Goal: Task Accomplishment & Management: Manage account settings

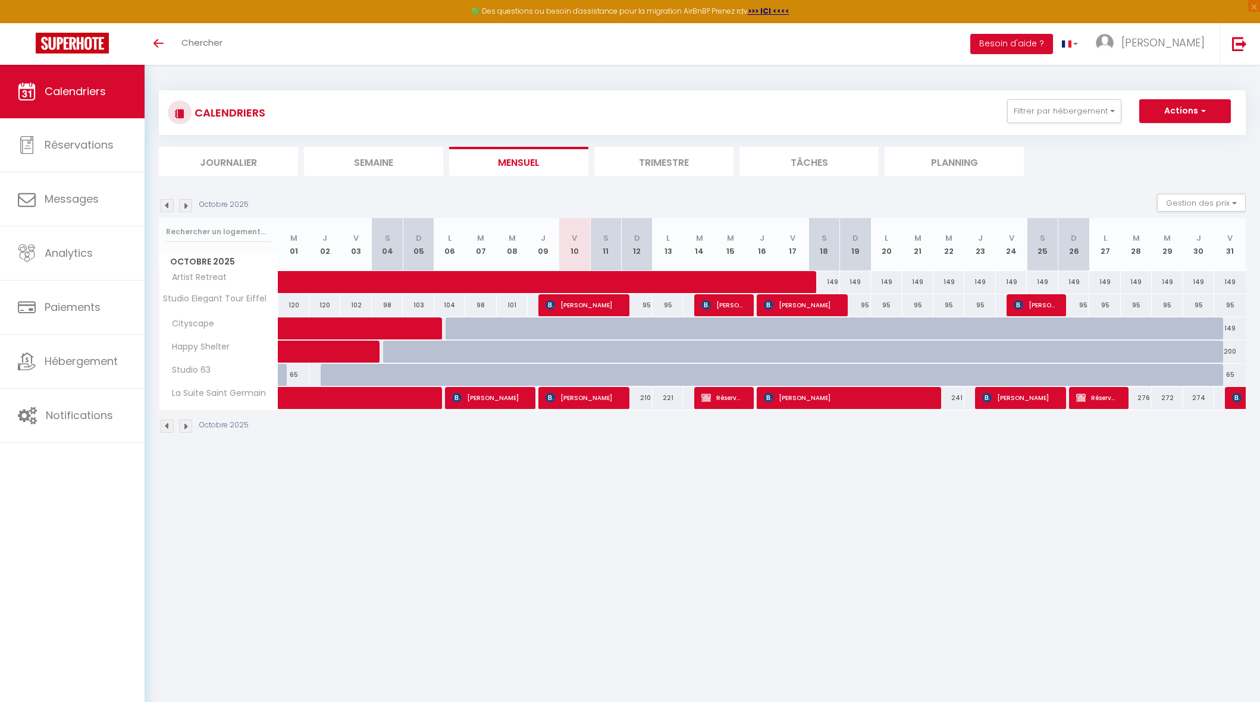
click at [170, 424] on img at bounding box center [167, 426] width 13 height 13
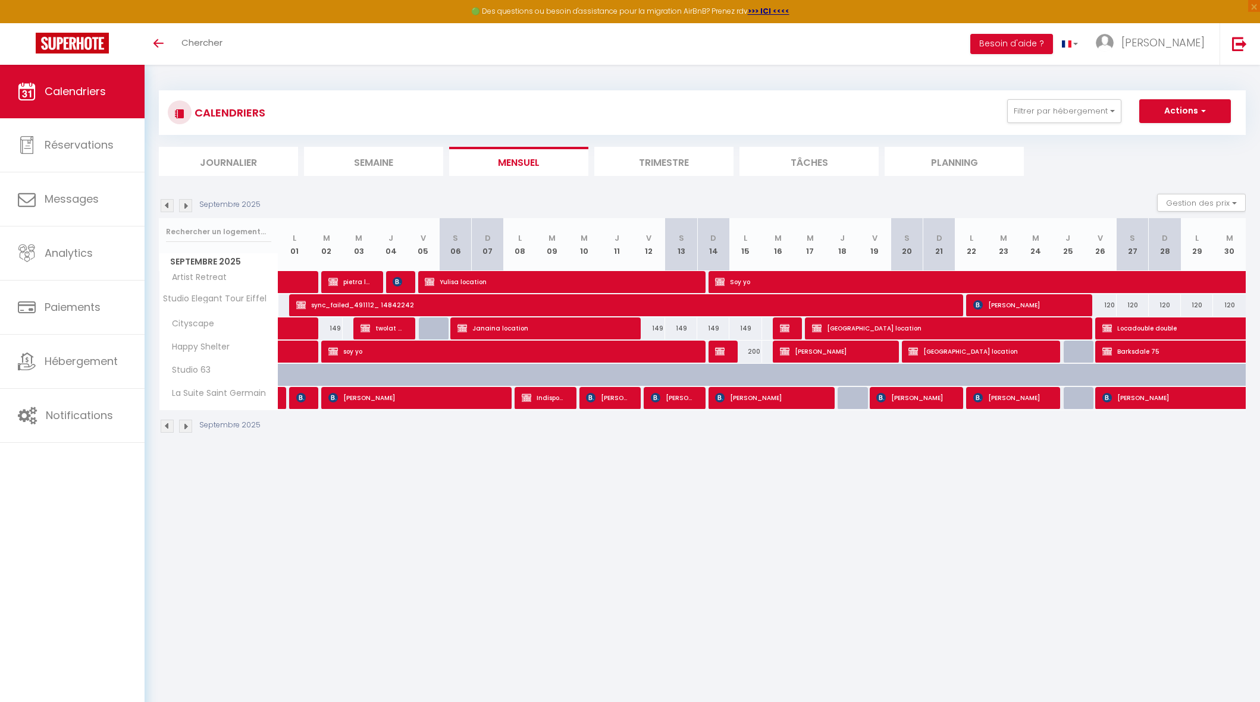
click at [187, 425] on img at bounding box center [185, 426] width 13 height 13
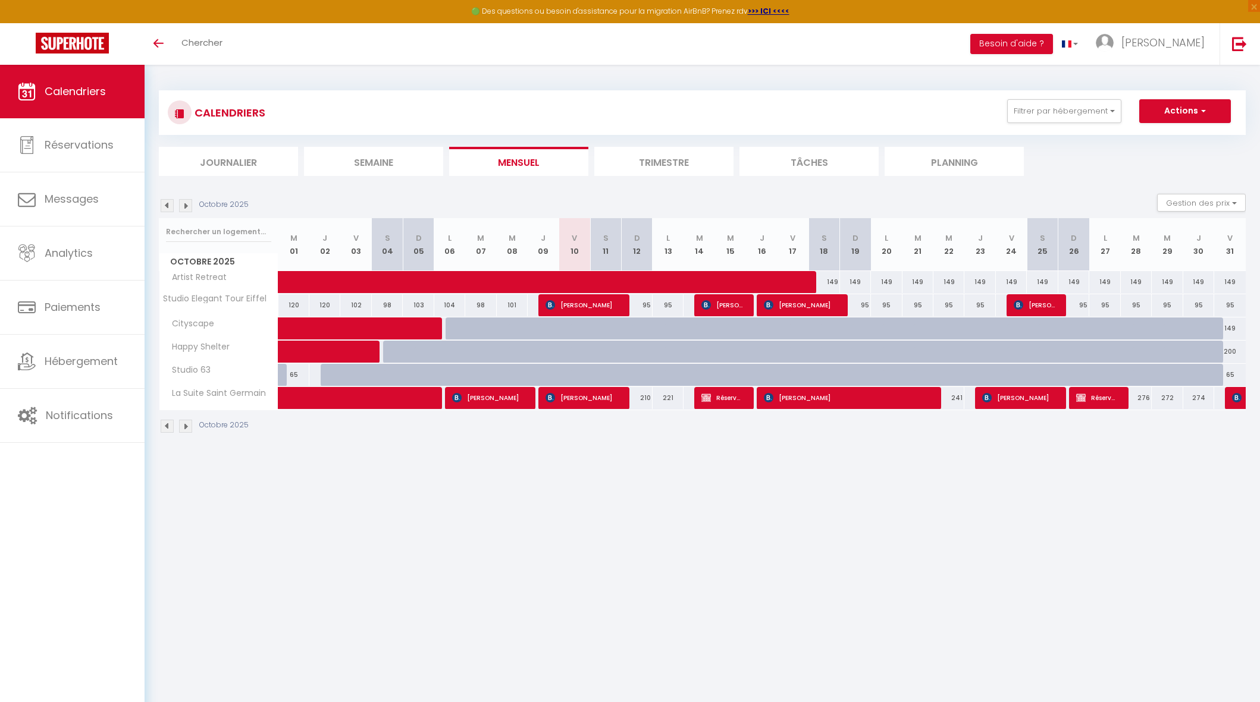
click at [169, 425] on img at bounding box center [167, 426] width 13 height 13
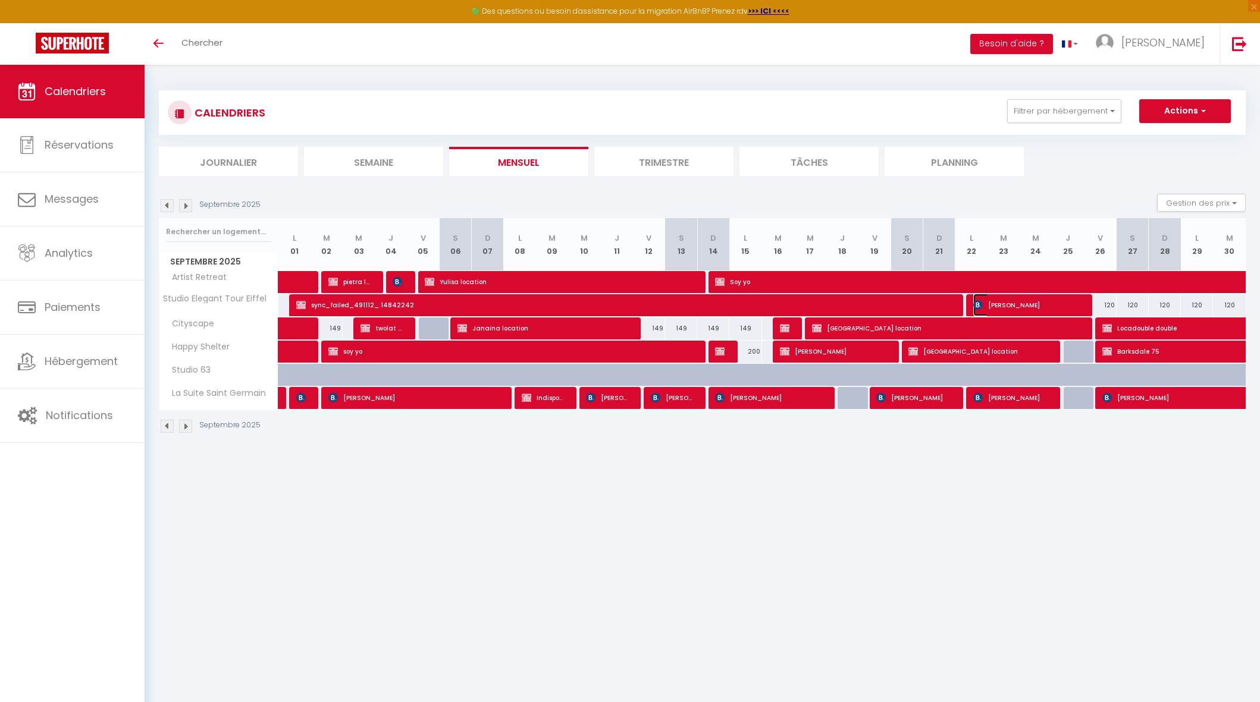
click at [1015, 302] on span "Louise Guiziou" at bounding box center [1026, 305] width 107 height 23
select select "OK"
select select "KO"
select select "0"
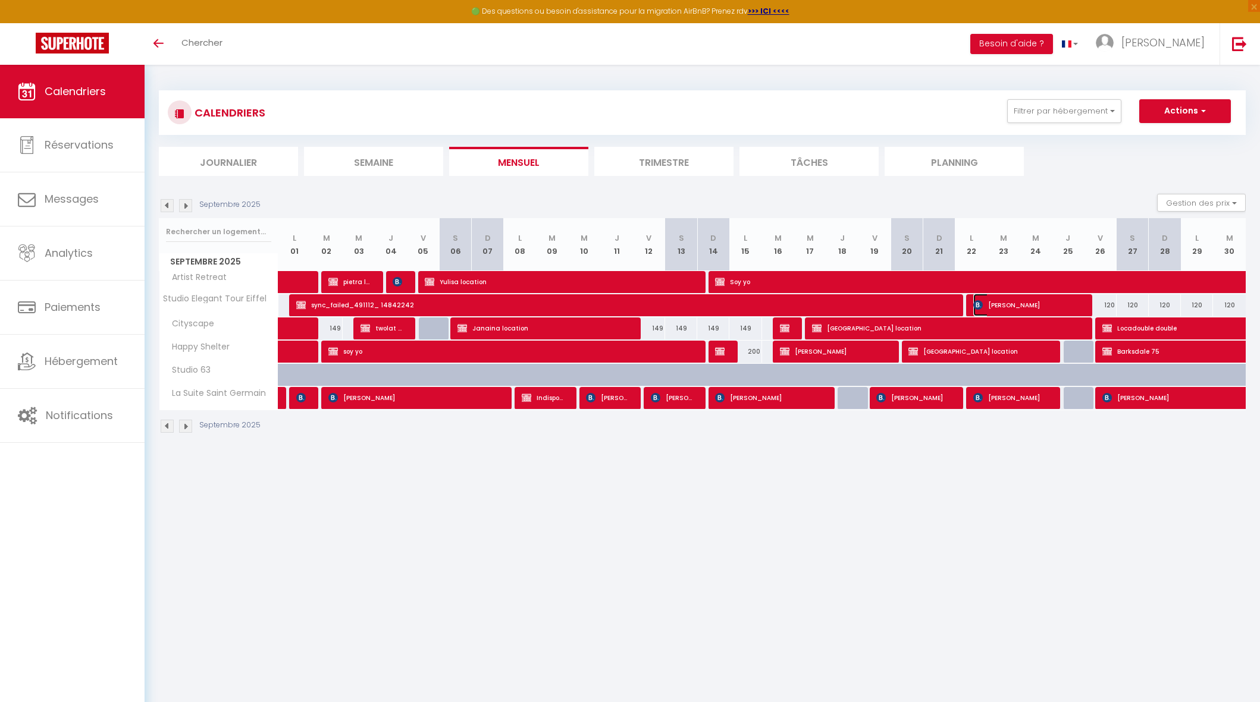
select select "1"
select select
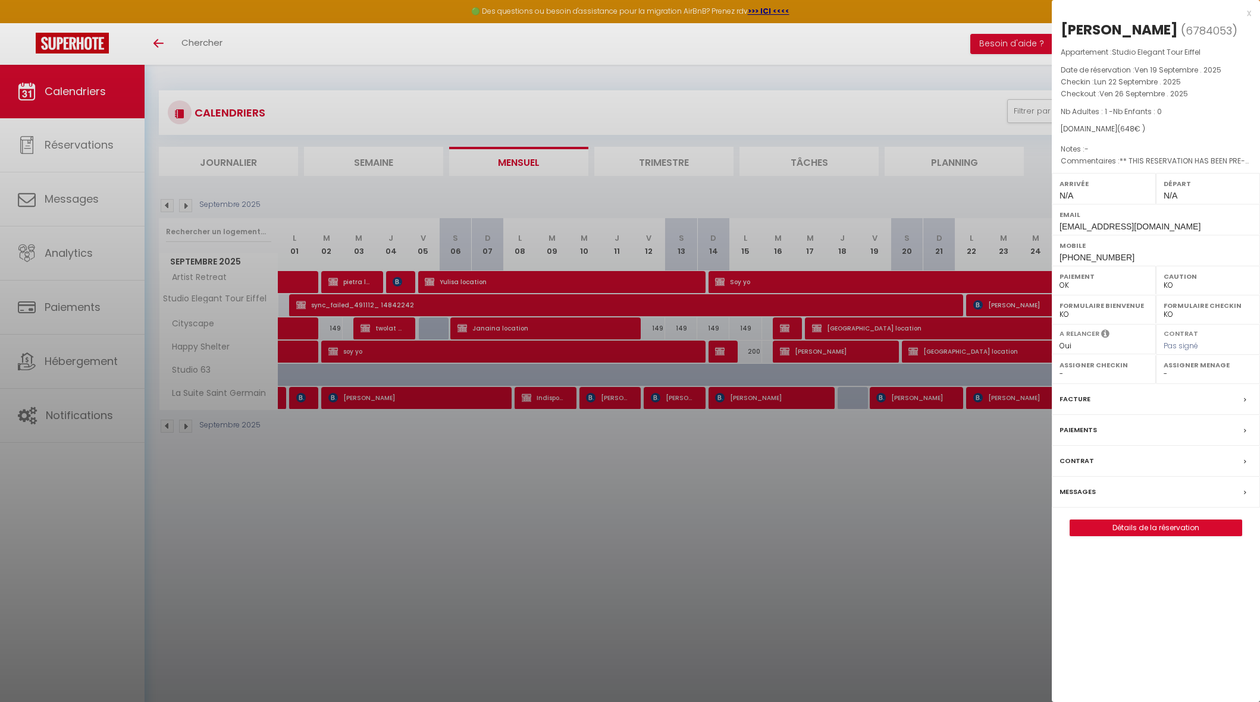
click at [1246, 14] on div "x" at bounding box center [1151, 13] width 199 height 14
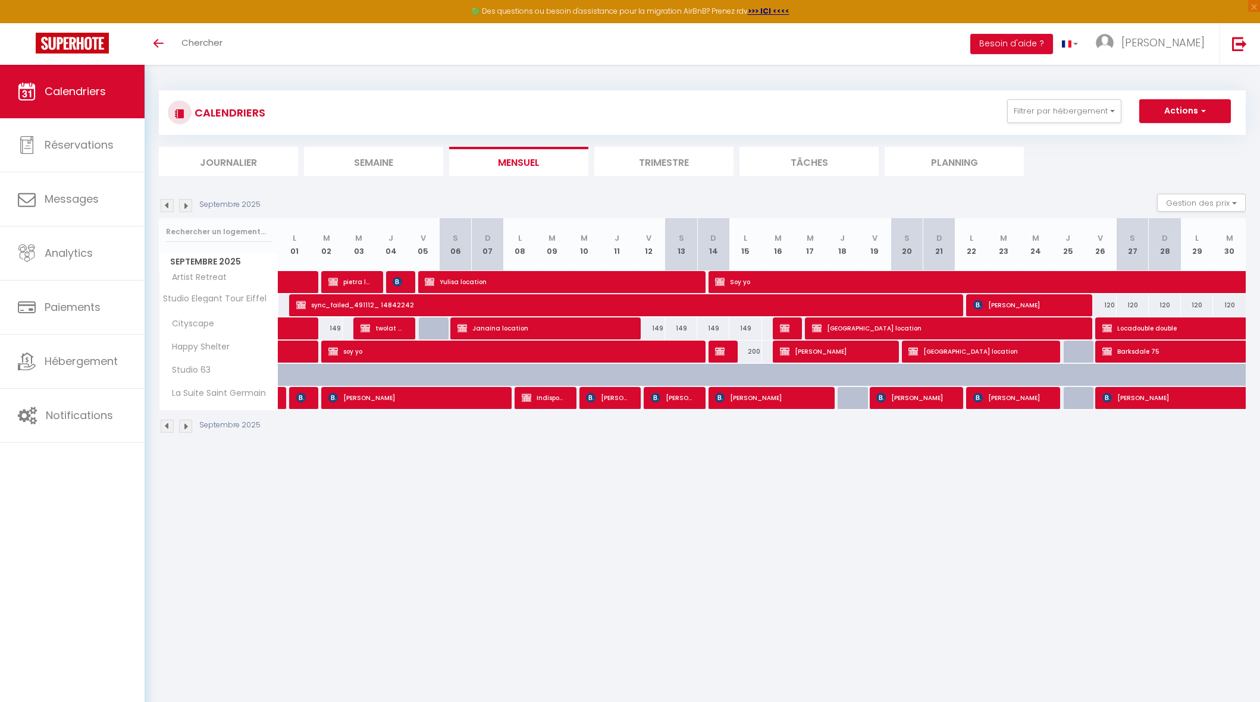
click at [188, 423] on img at bounding box center [185, 426] width 13 height 13
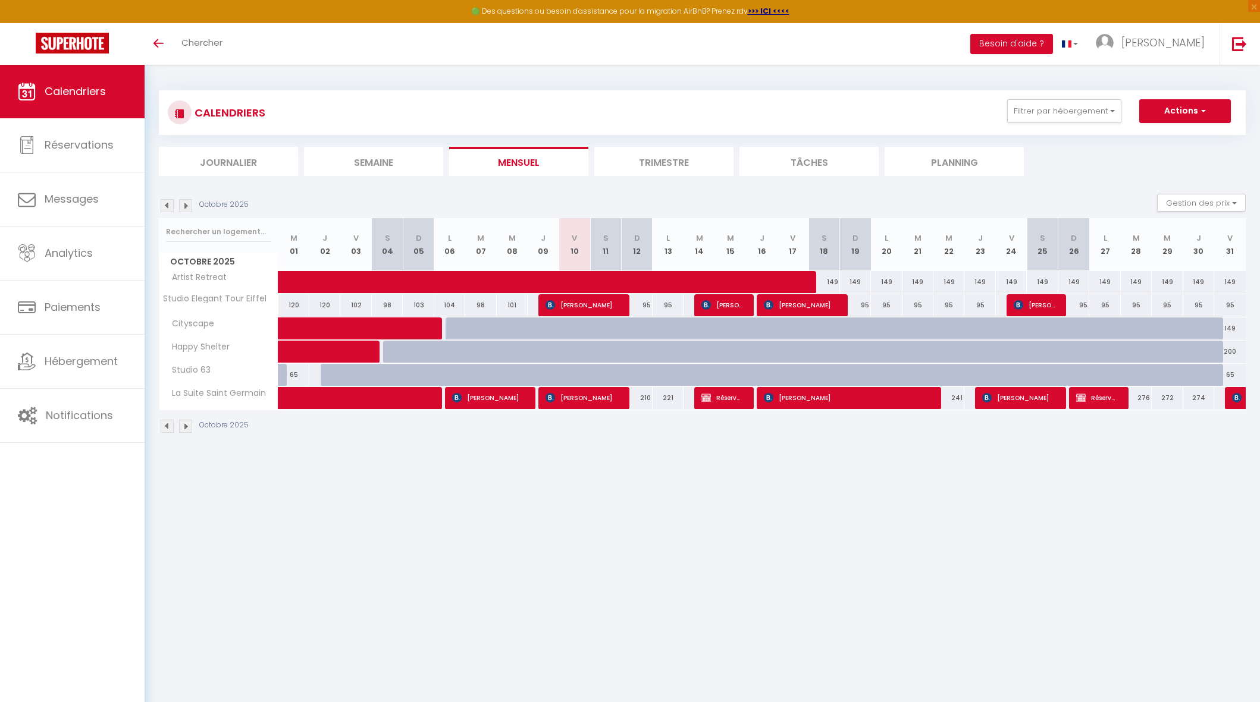
click at [165, 430] on img at bounding box center [167, 426] width 13 height 13
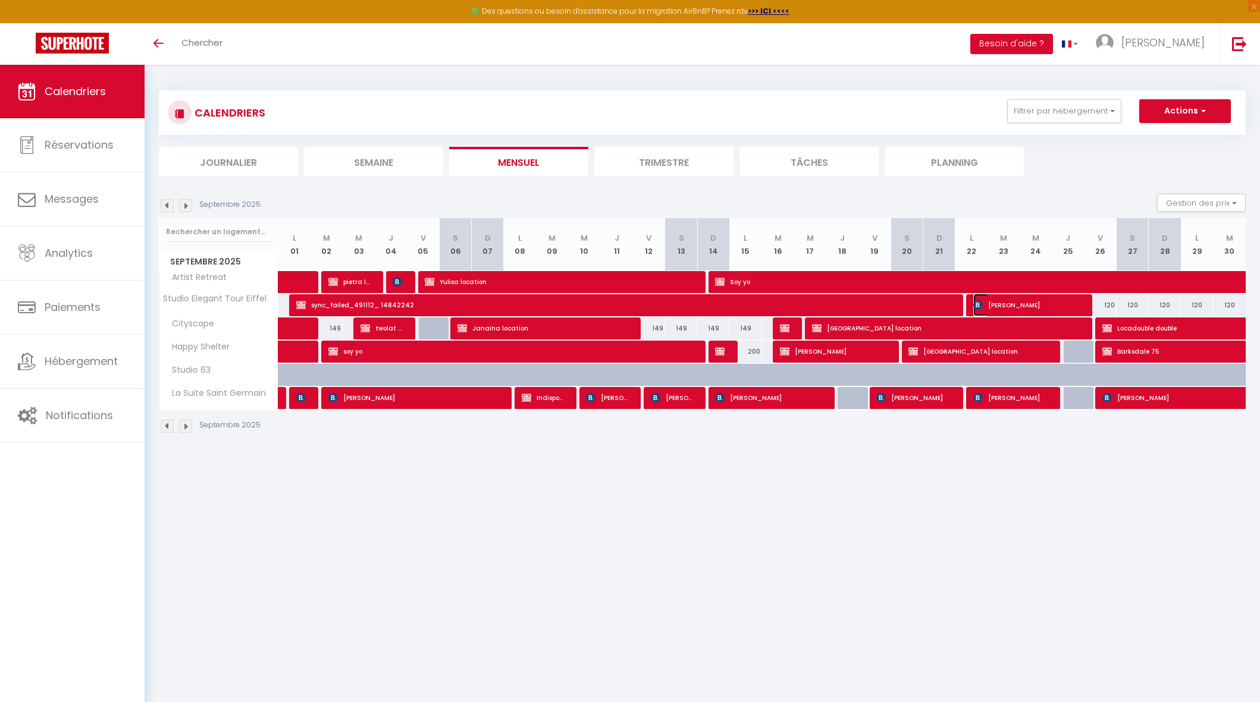
click at [992, 299] on span "Louise Guiziou" at bounding box center [1026, 305] width 107 height 23
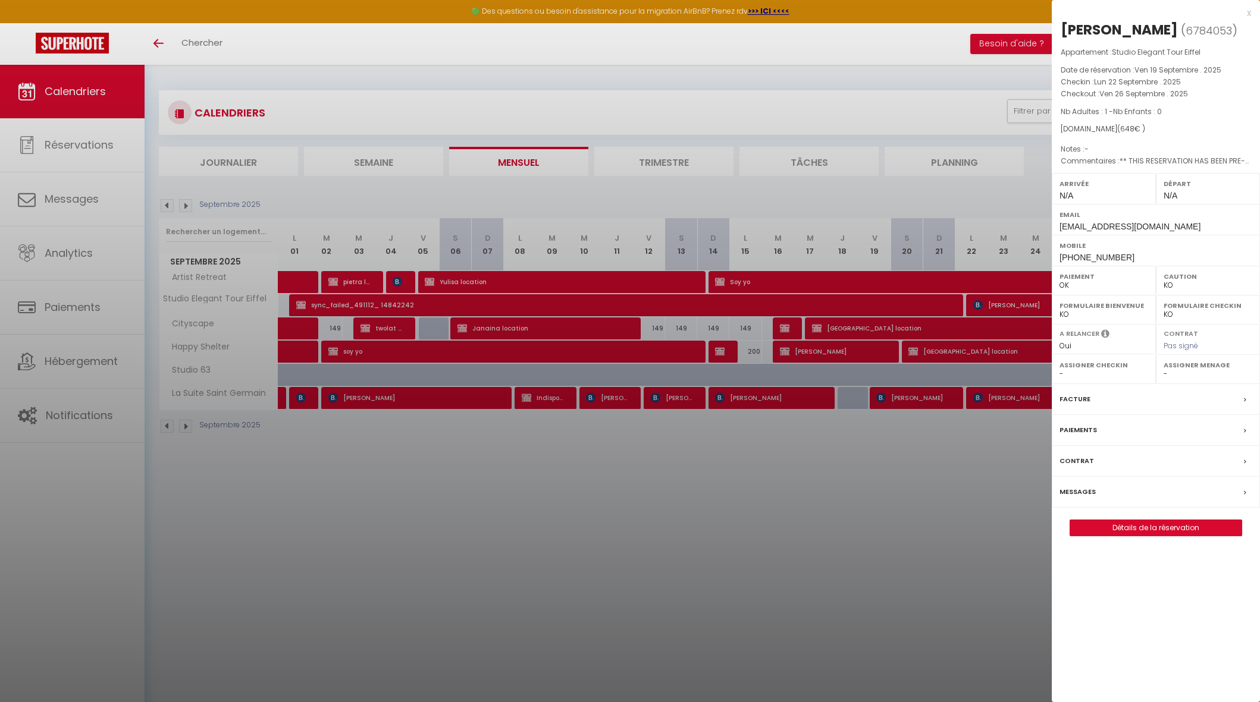
click at [1247, 10] on div "x" at bounding box center [1151, 13] width 199 height 14
